Goal: Navigation & Orientation: Find specific page/section

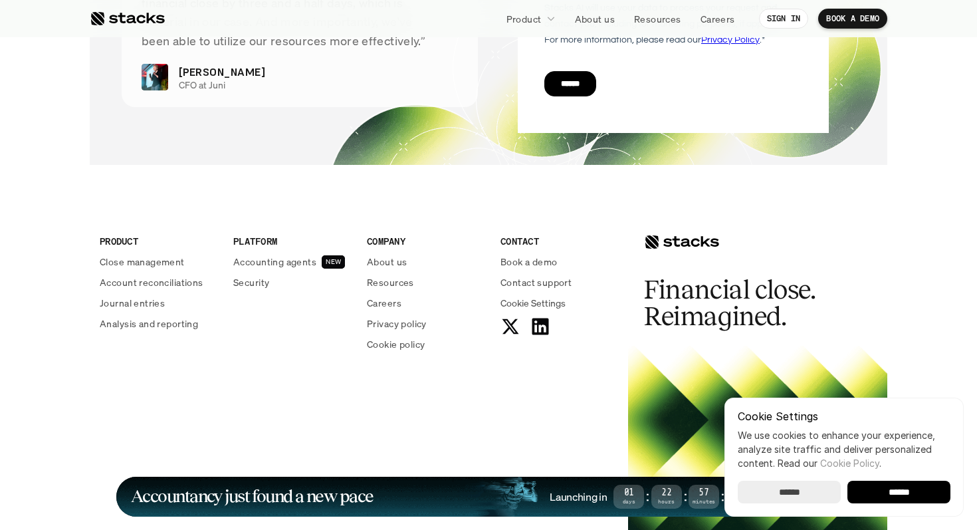
scroll to position [4919, 0]
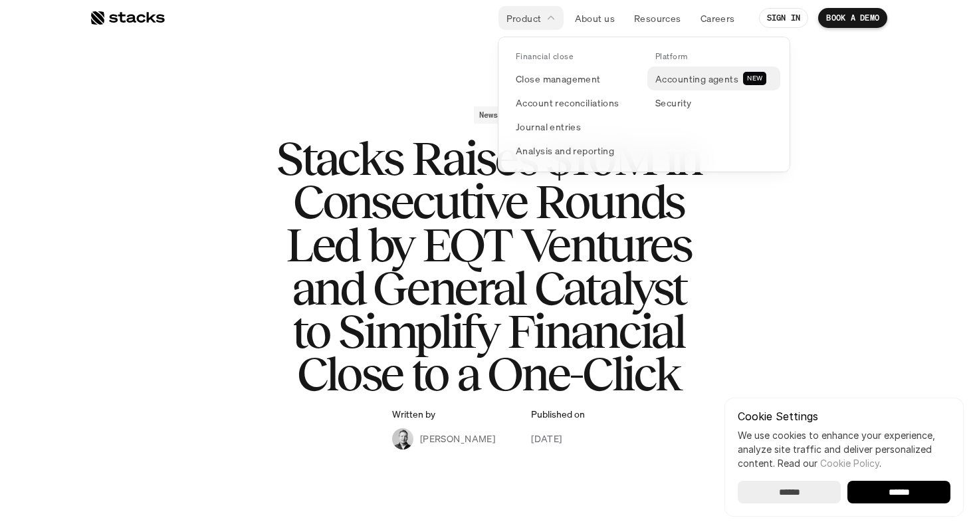
click at [672, 87] on link "Accounting agents NEW" at bounding box center [713, 78] width 133 height 24
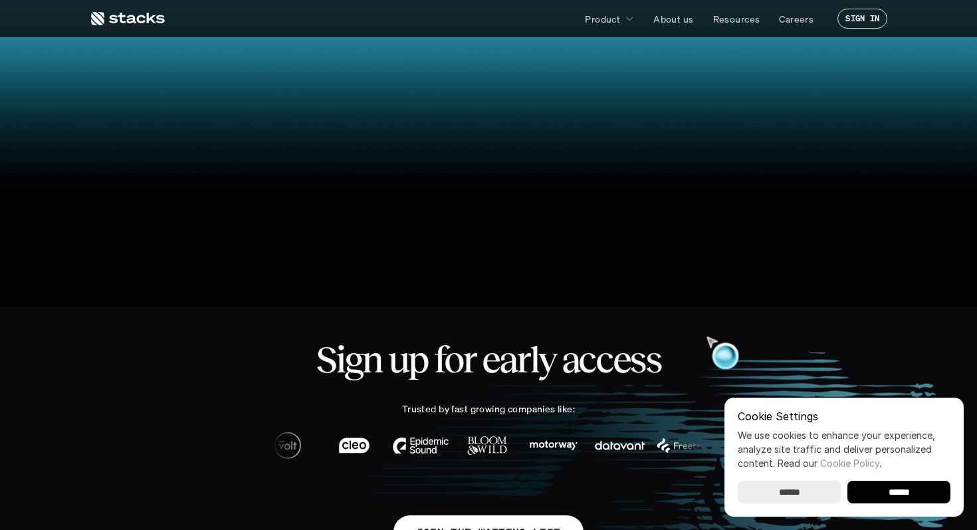
scroll to position [212, 0]
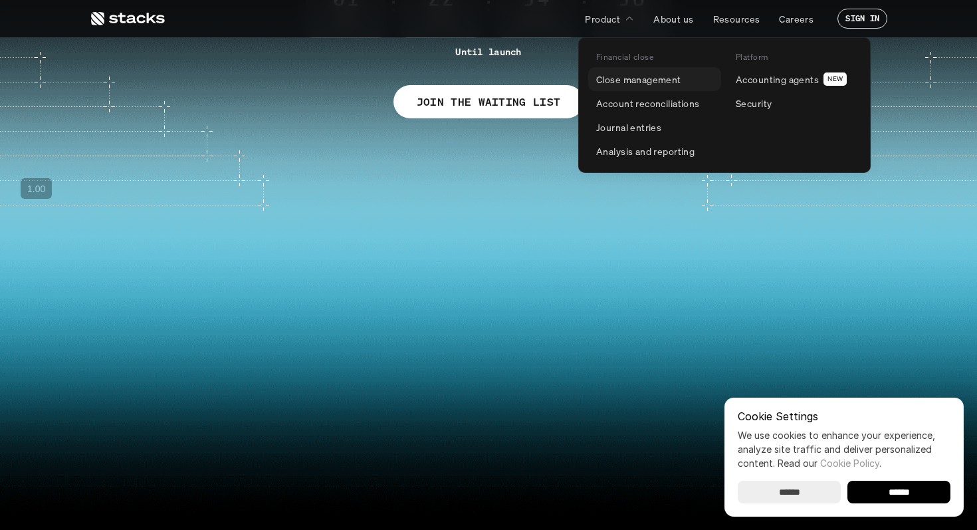
click at [629, 82] on p "Close management" at bounding box center [638, 79] width 85 height 14
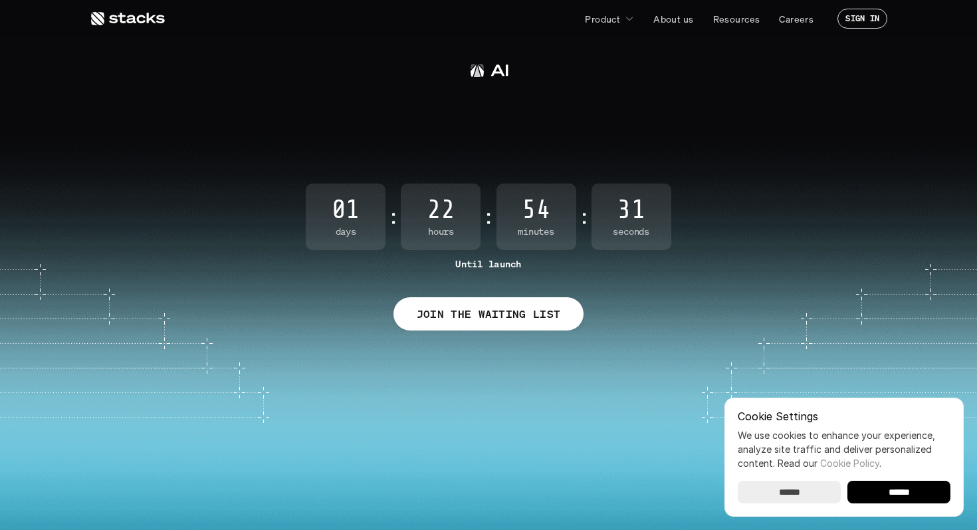
scroll to position [212, 0]
